Goal: Transaction & Acquisition: Obtain resource

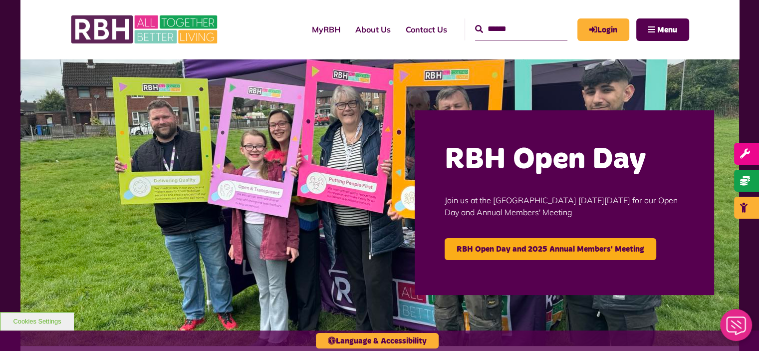
click at [491, 28] on input "Search" at bounding box center [521, 28] width 92 height 21
type input "*"
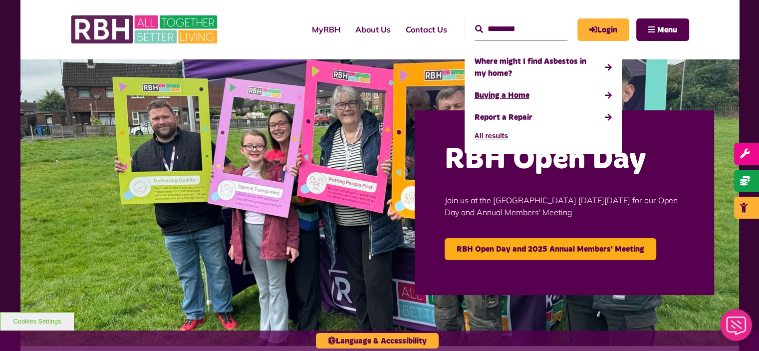
type input "*********"
click at [474, 97] on link "Buying a Home" at bounding box center [542, 95] width 137 height 22
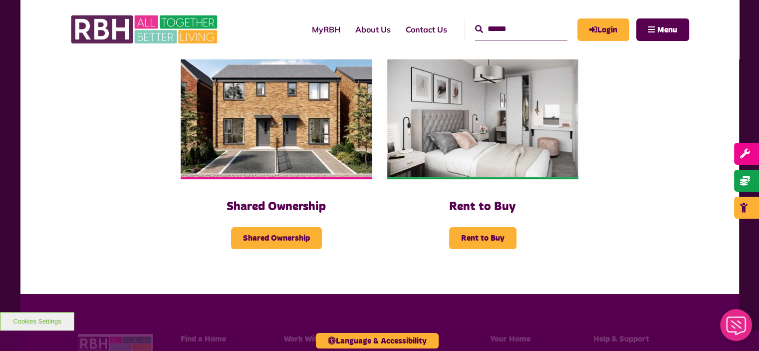
scroll to position [233, 0]
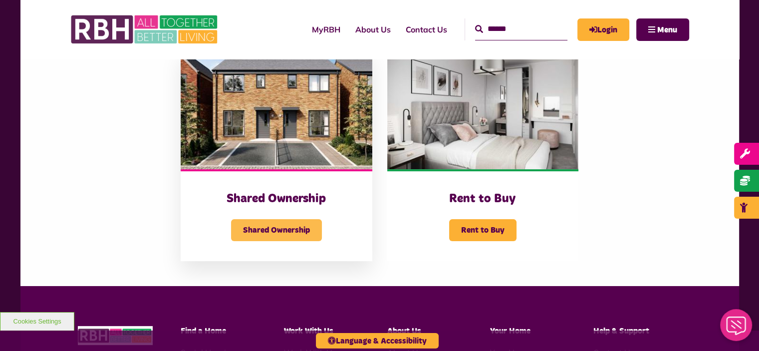
click at [287, 227] on span "Shared Ownership" at bounding box center [276, 230] width 91 height 22
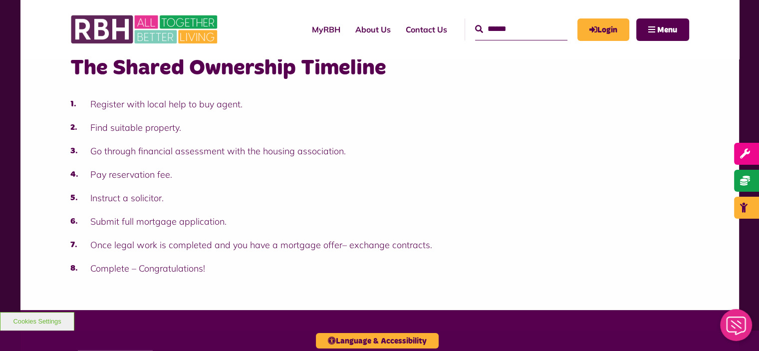
scroll to position [981, 0]
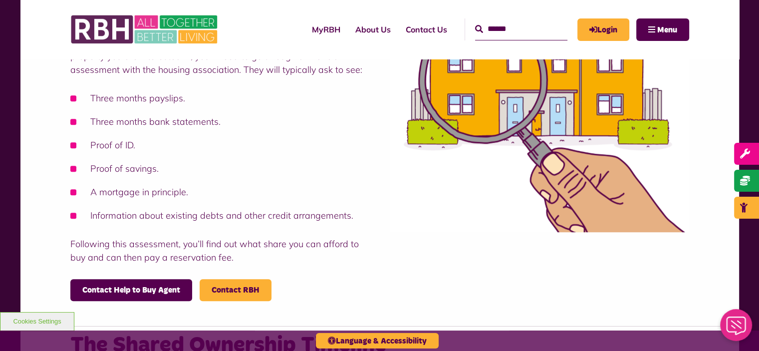
click at [539, 31] on input "Search" at bounding box center [521, 28] width 92 height 21
click at [485, 28] on input "Search" at bounding box center [521, 28] width 92 height 21
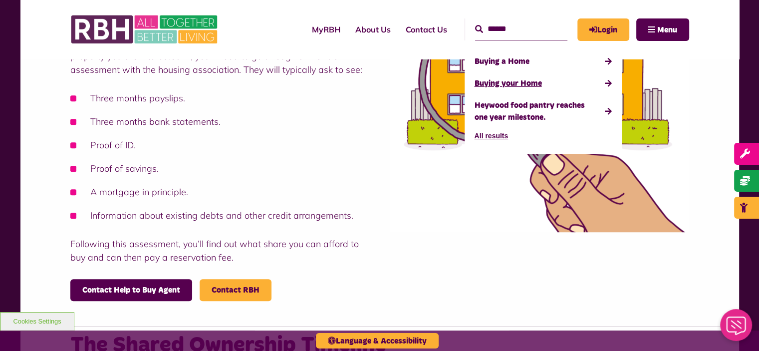
type input "******"
click at [474, 85] on link "Buying your Home" at bounding box center [542, 83] width 137 height 22
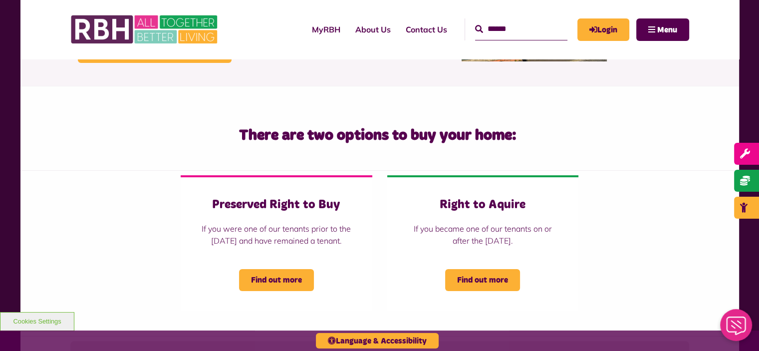
scroll to position [148, 0]
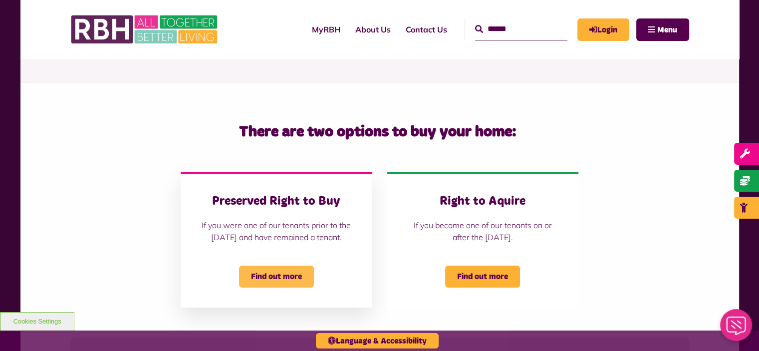
click at [259, 287] on span "Find out more" at bounding box center [276, 276] width 75 height 22
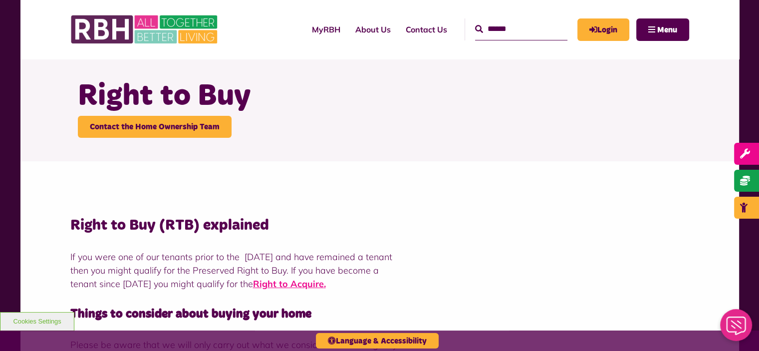
scroll to position [34, 0]
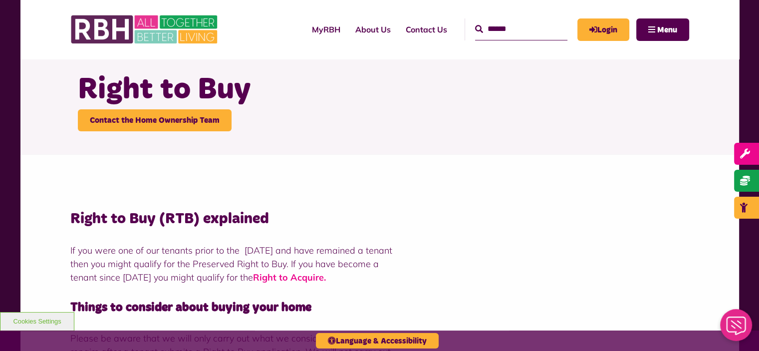
click at [324, 279] on strong "Right to Acquire" at bounding box center [288, 276] width 71 height 11
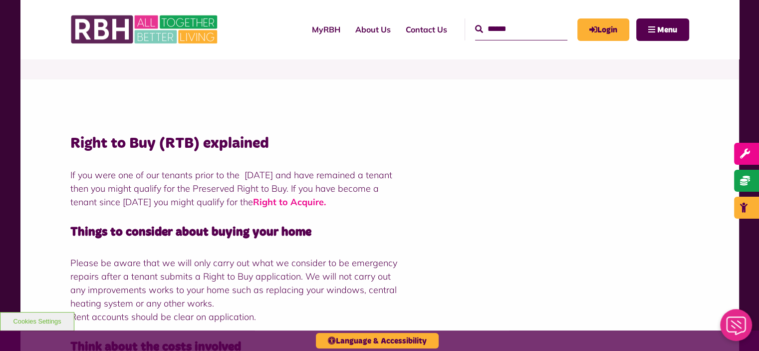
scroll to position [126, 0]
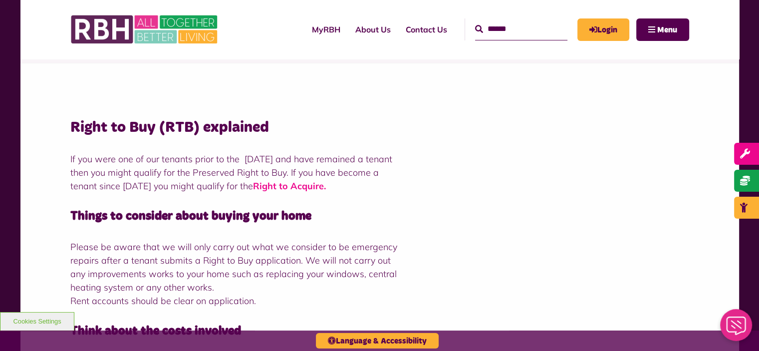
click at [324, 187] on strong "Right to Acquire" at bounding box center [288, 185] width 71 height 11
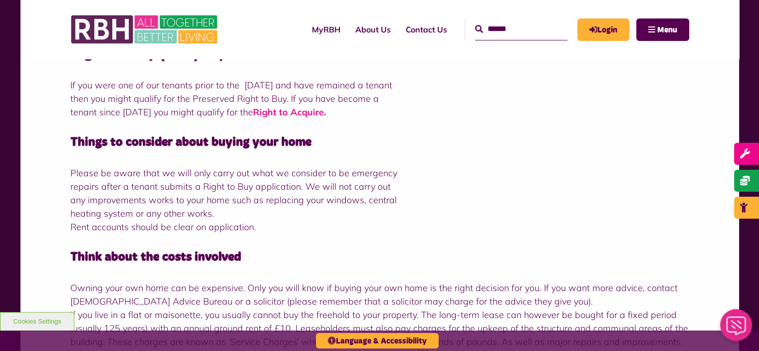
scroll to position [0, 0]
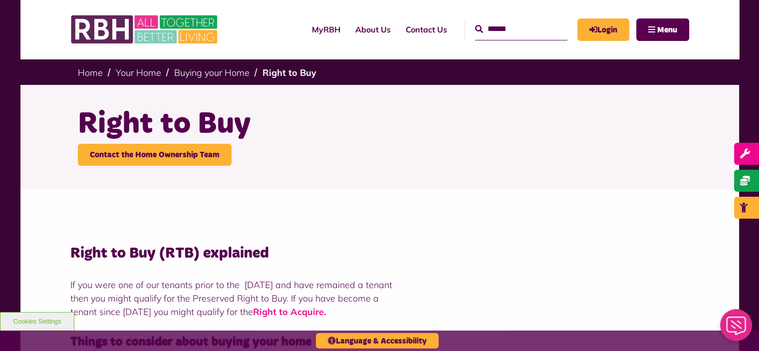
scroll to position [34, 0]
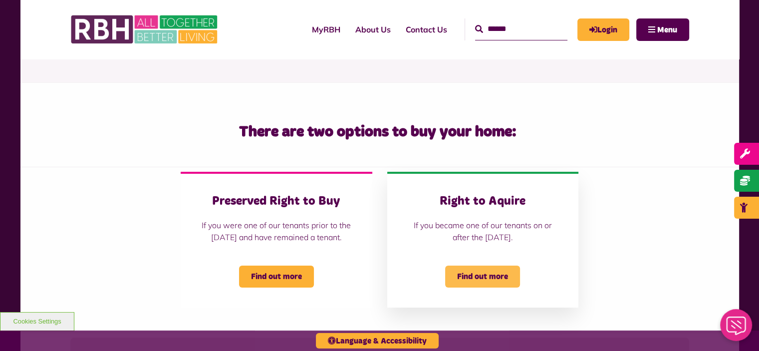
click at [482, 287] on span "Find out more" at bounding box center [482, 276] width 75 height 22
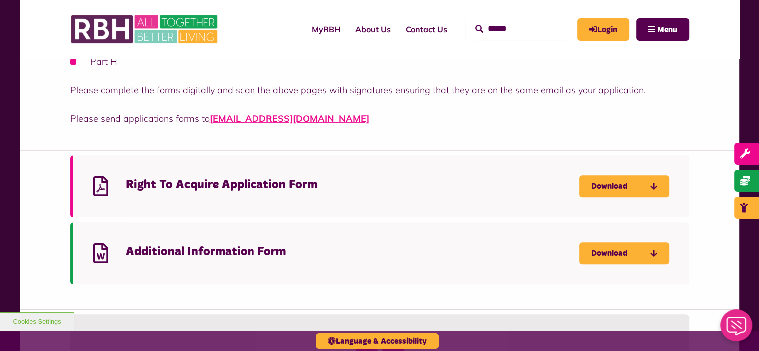
scroll to position [397, 0]
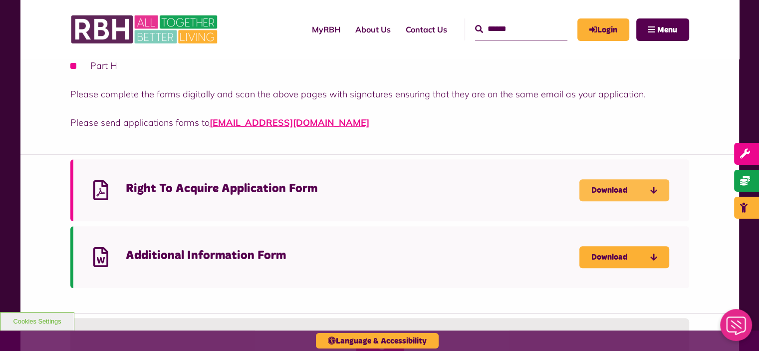
click at [613, 191] on link "Download" at bounding box center [624, 190] width 90 height 22
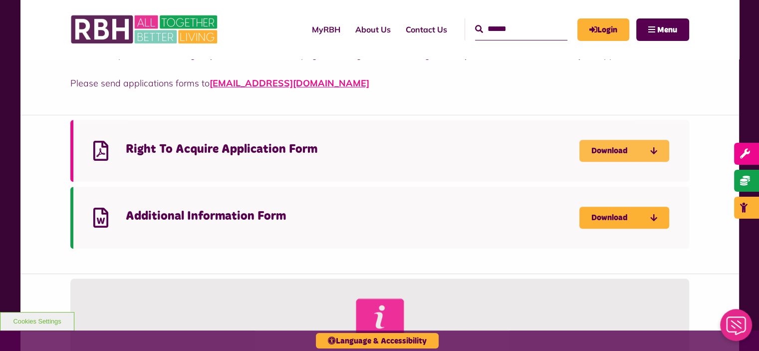
scroll to position [467, 0]
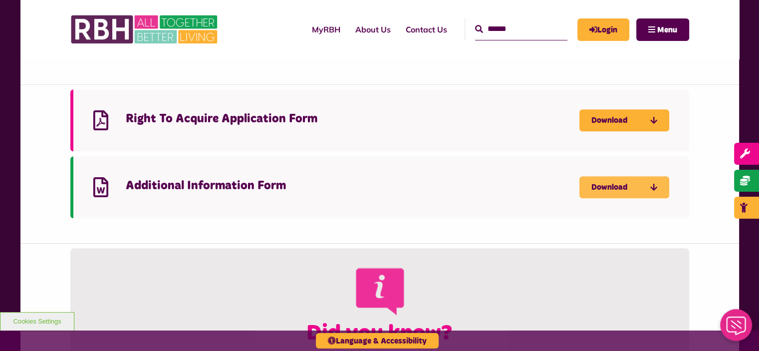
click at [605, 187] on link "Download" at bounding box center [624, 187] width 90 height 22
